Goal: Task Accomplishment & Management: Manage account settings

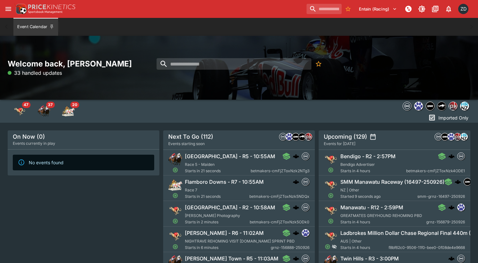
click at [7, 10] on icon "open drawer" at bounding box center [8, 9] width 8 height 8
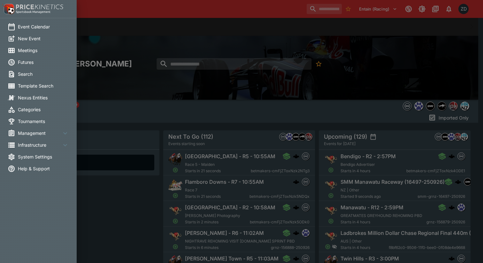
click at [49, 138] on li "Management" at bounding box center [38, 133] width 77 height 12
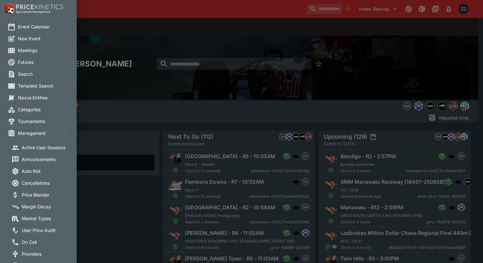
click at [46, 143] on li "Active User Sessions" at bounding box center [42, 147] width 77 height 12
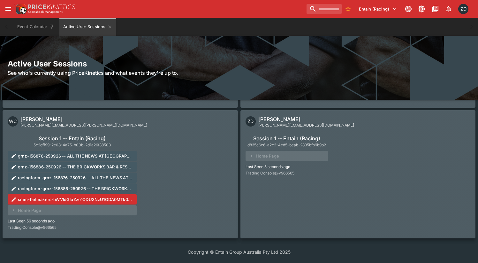
scroll to position [5376, 0]
click at [383, 159] on div "Session 1 -- Entain (Racing) d835c6c6-a2c2-4ed5-beab-2835bfb9b9b2 Home Page Las…" at bounding box center [357, 154] width 225 height 44
click at [285, 197] on div "ZD Zarne Dravitzki zarne.dravitzki@ladbrokes.com.au Session 1 -- Entain (Racing…" at bounding box center [357, 174] width 235 height 128
click at [34, 28] on button "Event Calendar" at bounding box center [35, 27] width 45 height 18
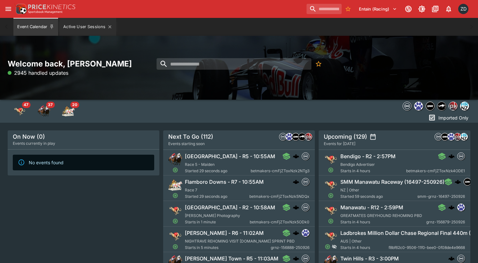
click at [74, 24] on button "Active User Sessions" at bounding box center [87, 27] width 57 height 18
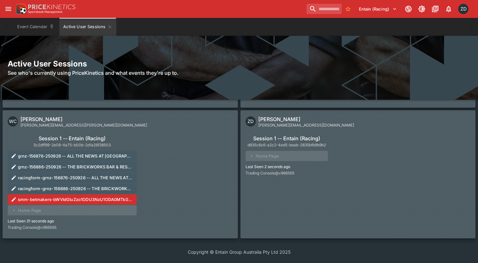
scroll to position [5365, 0]
click at [362, 155] on div "Session 1 -- Entain (Racing) d835c6c6-a2c2-4ed5-beab-2835bfb9b9b2 Home Page Las…" at bounding box center [357, 154] width 225 height 44
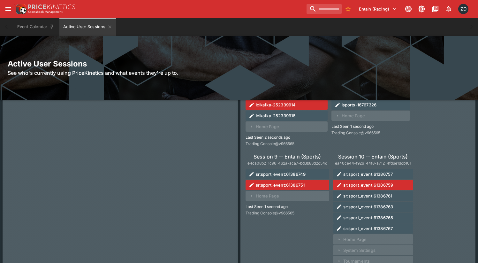
scroll to position [5434, 0]
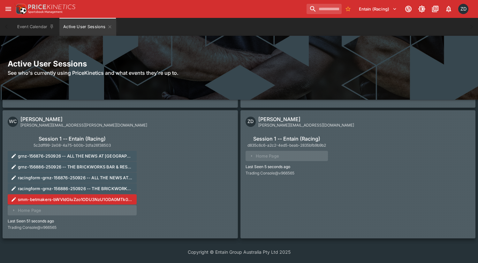
click at [351, 196] on div "ZD Zarne Dravitzki zarne.dravitzki@ladbrokes.com.au Session 1 -- Entain (Racing…" at bounding box center [357, 174] width 235 height 128
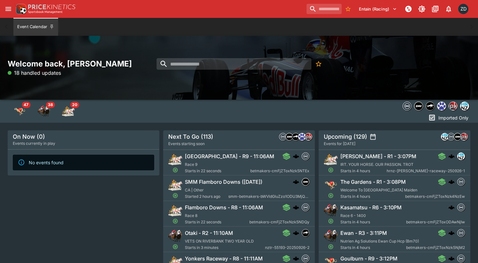
click at [379, 8] on button "Entain (Racing)" at bounding box center [378, 9] width 46 height 10
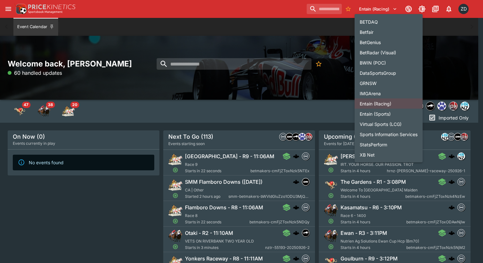
click at [384, 114] on li "Entain (Sports)" at bounding box center [388, 114] width 68 height 10
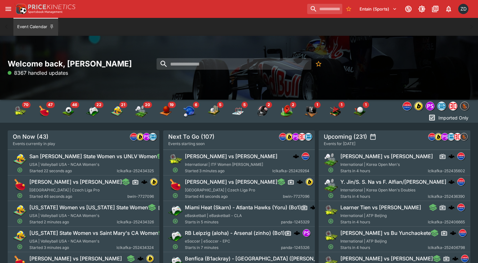
click at [10, 9] on icon "open drawer" at bounding box center [8, 9] width 6 height 4
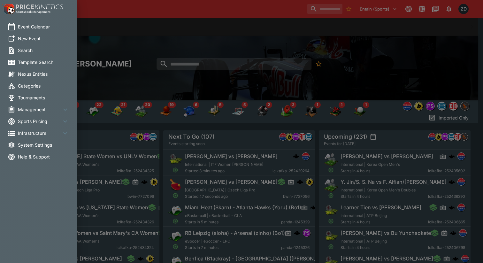
click at [40, 110] on span "Management" at bounding box center [39, 109] width 43 height 7
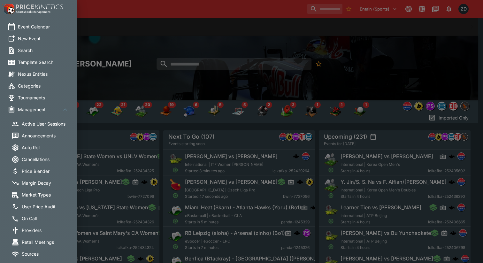
click at [51, 125] on span "Active User Sessions" at bounding box center [47, 123] width 51 height 7
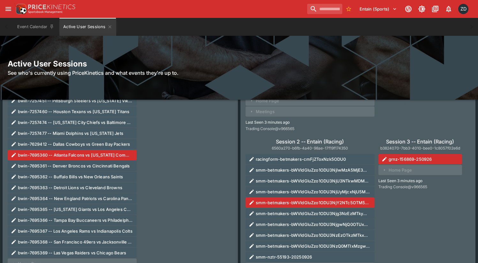
scroll to position [262, 0]
click at [223, 183] on div "Session 1 -- Entain (Sports) 2dc877c3-ac79-4225-b138-45383f4c3726 bwin-7257447 …" at bounding box center [120, 244] width 225 height 356
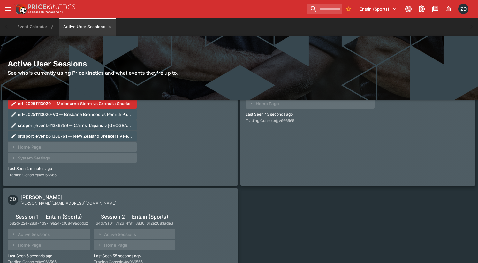
scroll to position [5700, 0]
